Goal: Task Accomplishment & Management: Manage account settings

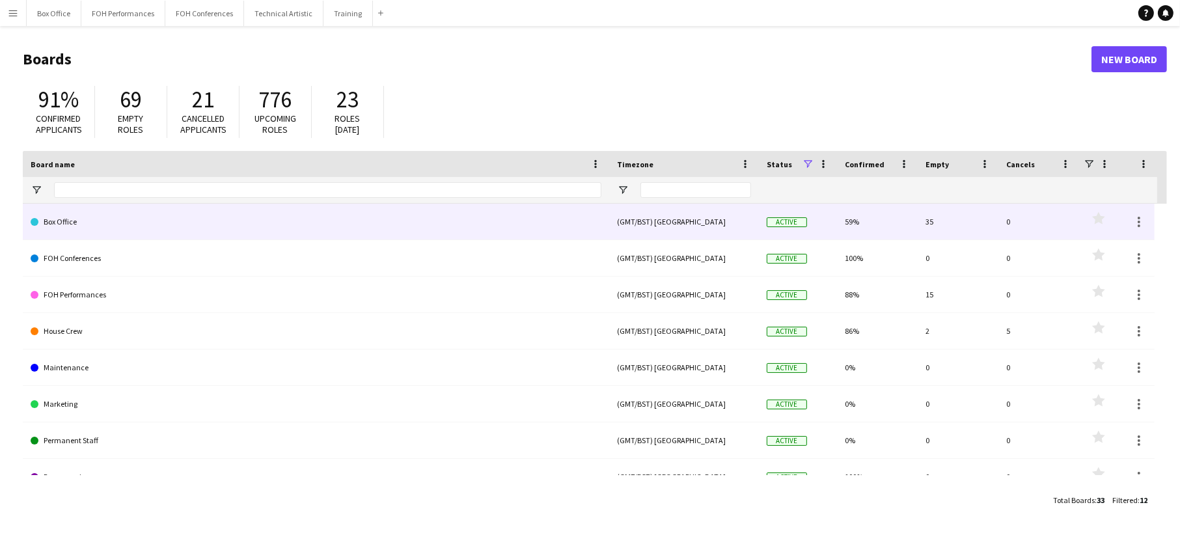
click at [303, 228] on link "Box Office" at bounding box center [316, 222] width 571 height 36
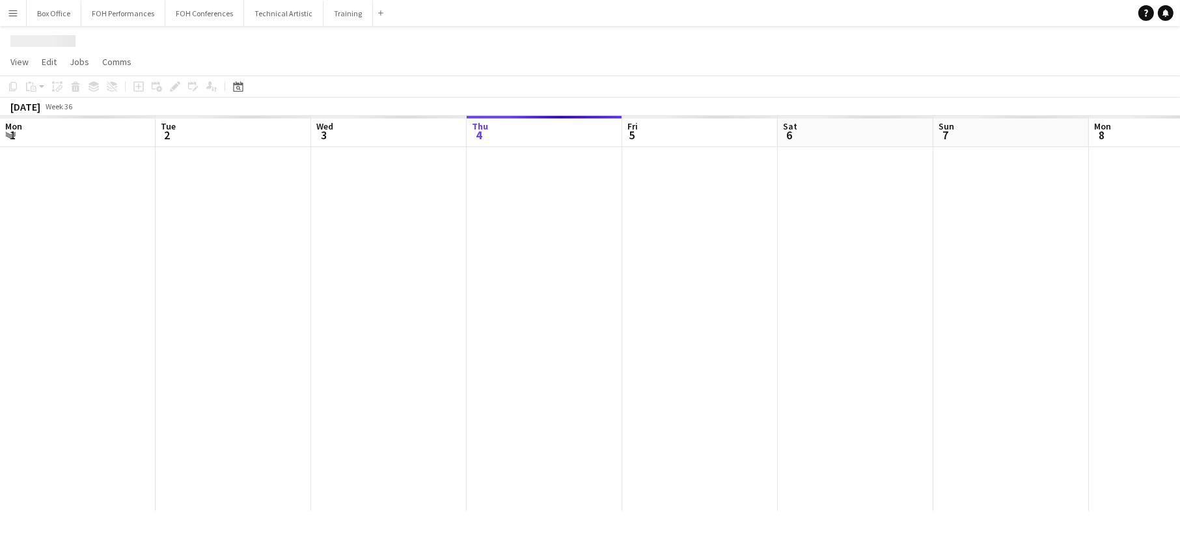
scroll to position [0, 311]
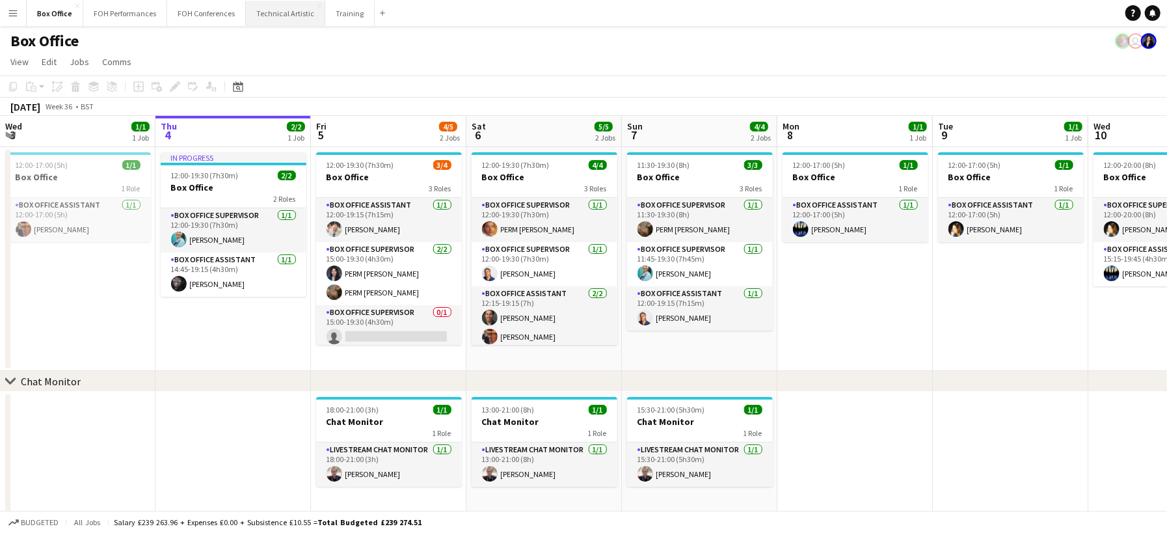
click at [265, 7] on button "Technical Artistic Close" at bounding box center [285, 13] width 79 height 25
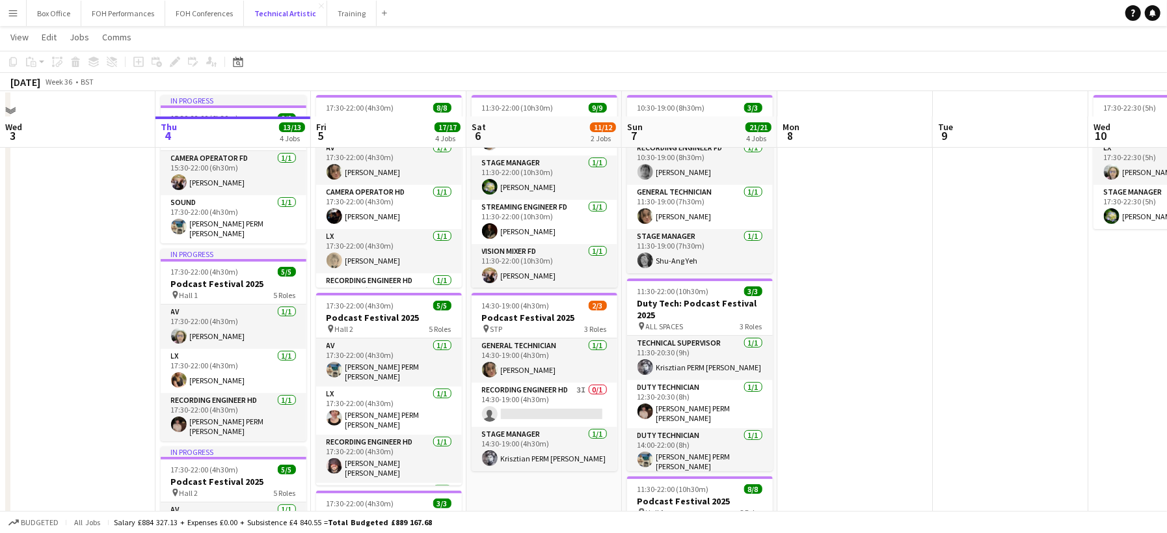
scroll to position [81, 0]
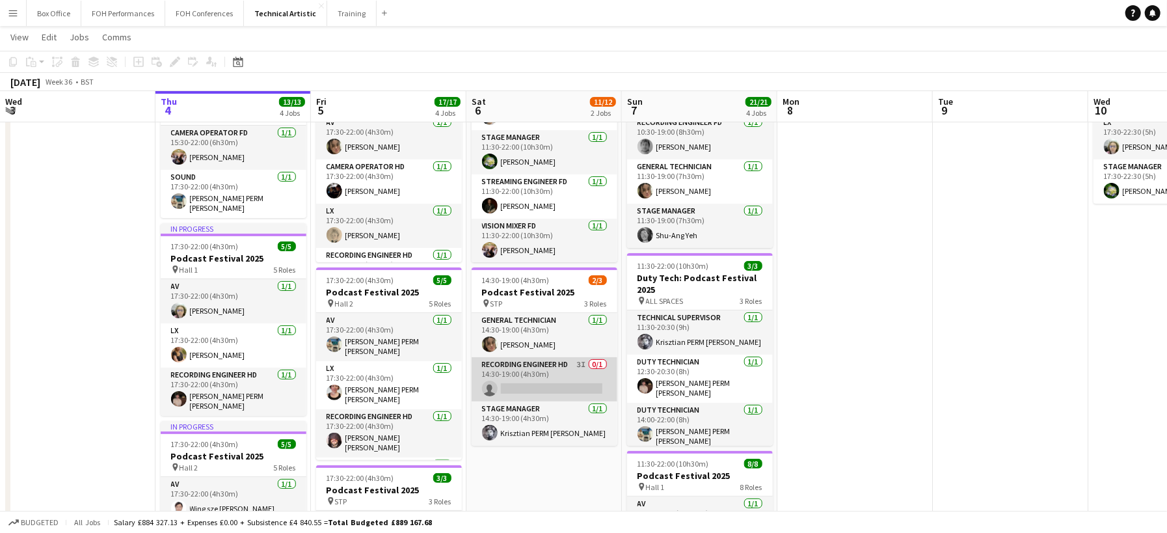
click at [548, 363] on app-card-role "Recording Engineer HD 3I 0/1 14:30-19:00 (4h30m) single-neutral-actions" at bounding box center [545, 379] width 146 height 44
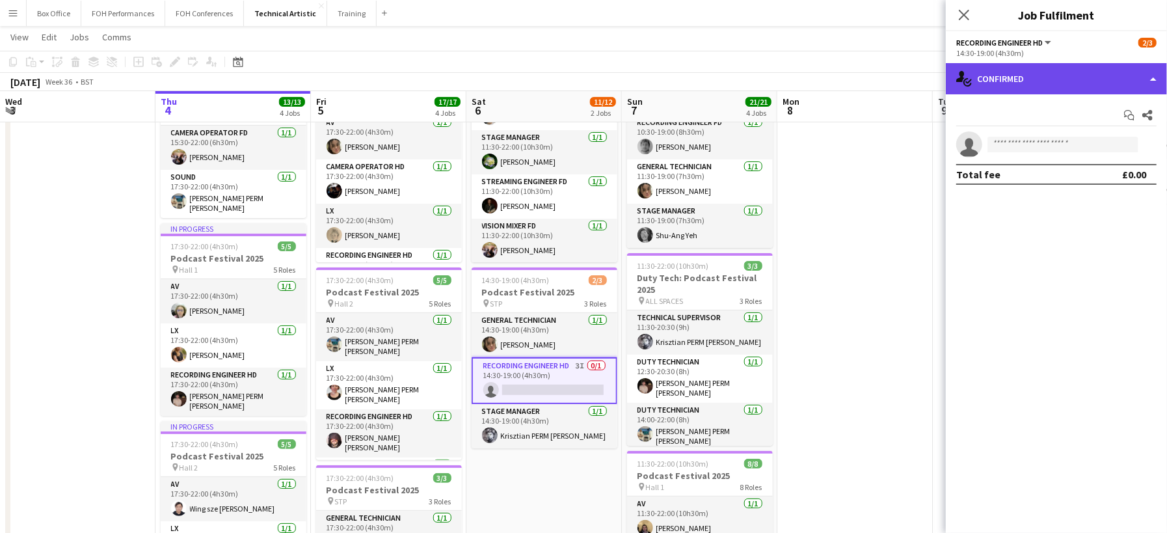
click at [1019, 82] on div "single-neutral-actions-check-2 Confirmed" at bounding box center [1056, 78] width 221 height 31
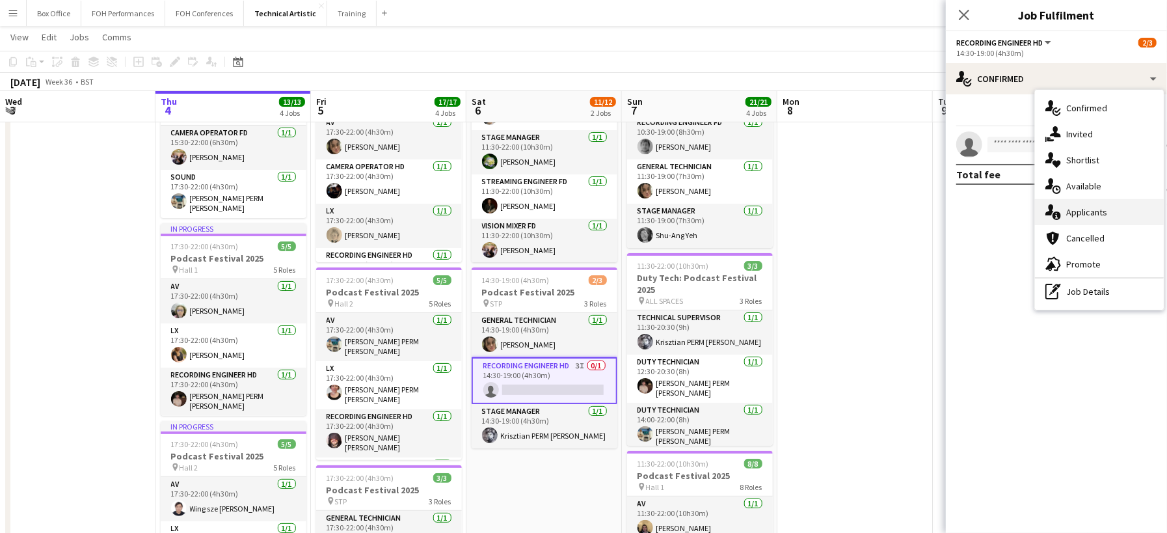
click at [1098, 212] on span "Applicants" at bounding box center [1086, 212] width 41 height 12
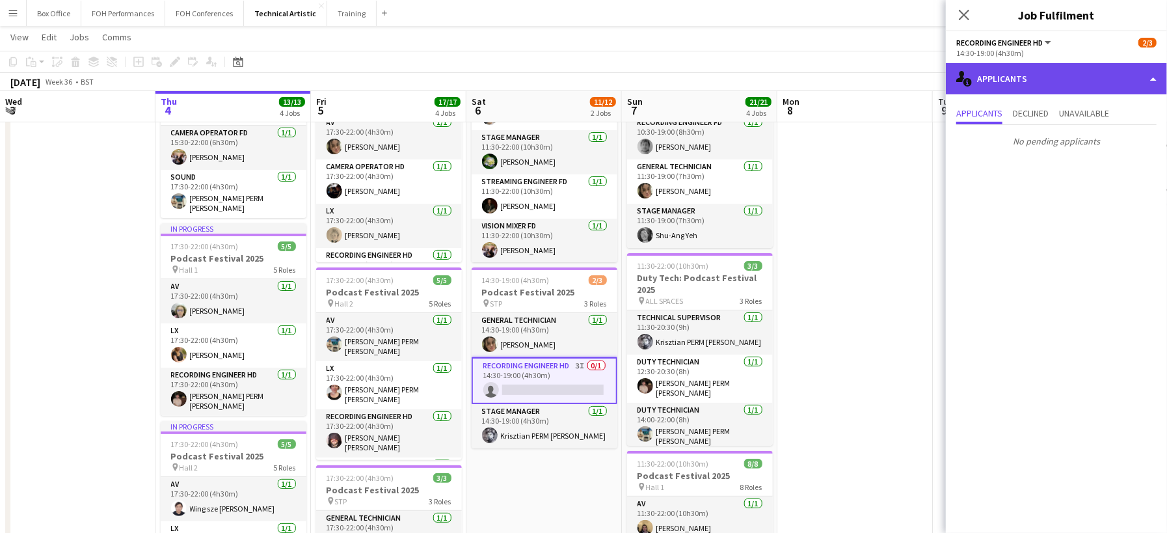
click at [1142, 70] on div "single-neutral-actions-information Applicants" at bounding box center [1056, 78] width 221 height 31
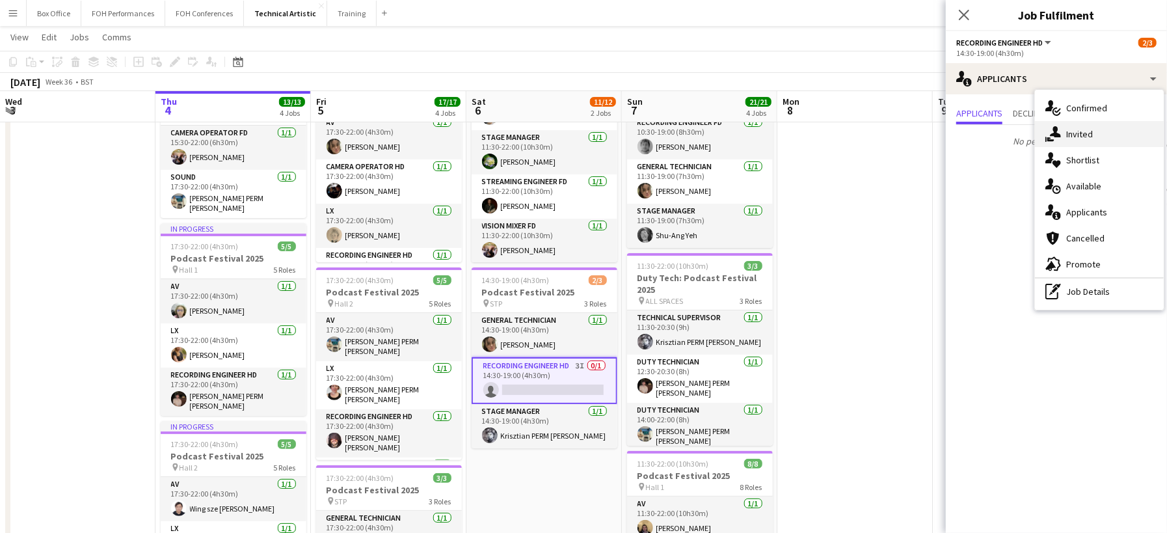
click at [1088, 137] on span "Invited" at bounding box center [1079, 134] width 27 height 12
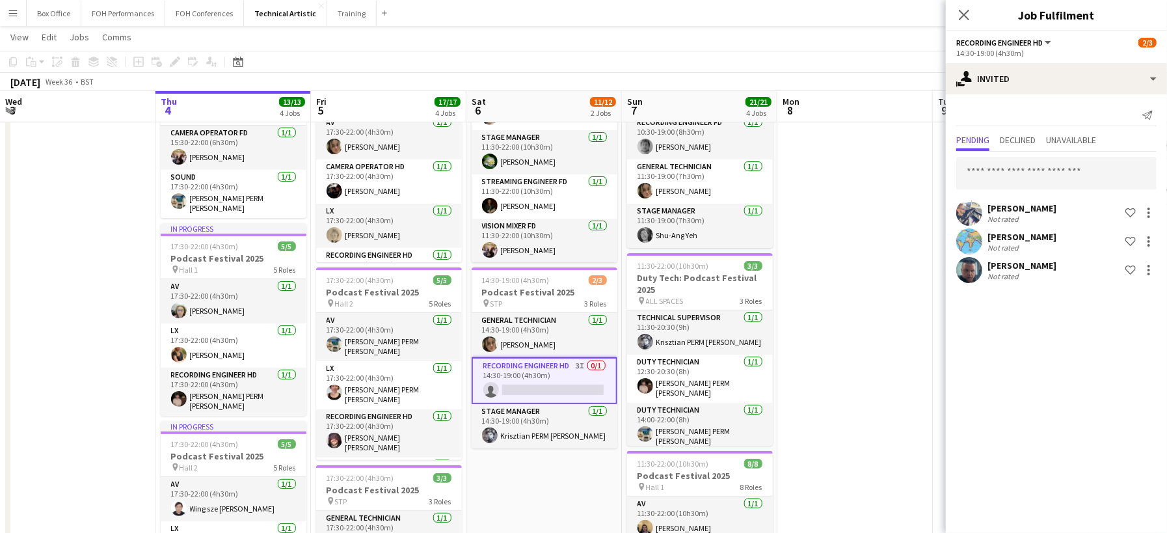
click at [38, 247] on app-date-cell at bounding box center [77, 471] width 155 height 814
